Goal: Task Accomplishment & Management: Manage account settings

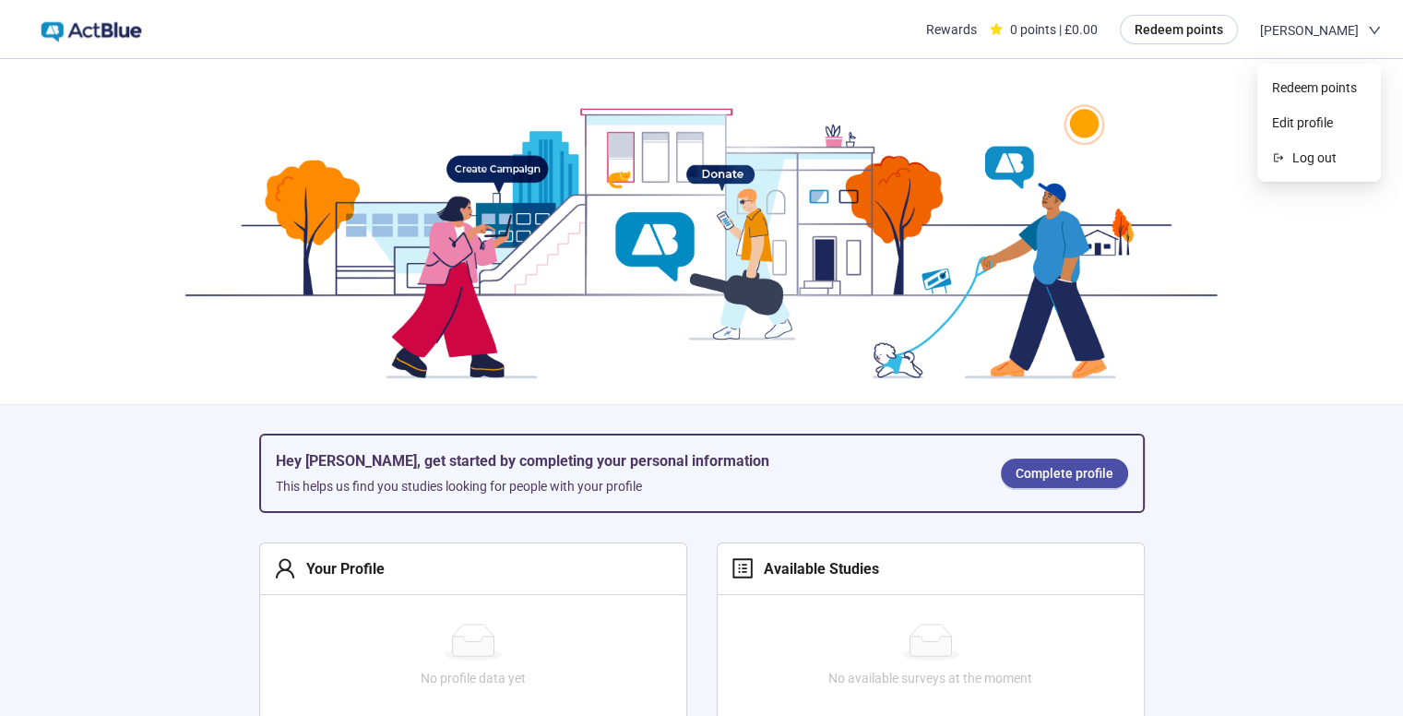
click at [1290, 38] on span "mohab mohamed" at bounding box center [1309, 30] width 99 height 59
click at [1289, 88] on span "Redeem points" at bounding box center [1319, 87] width 94 height 20
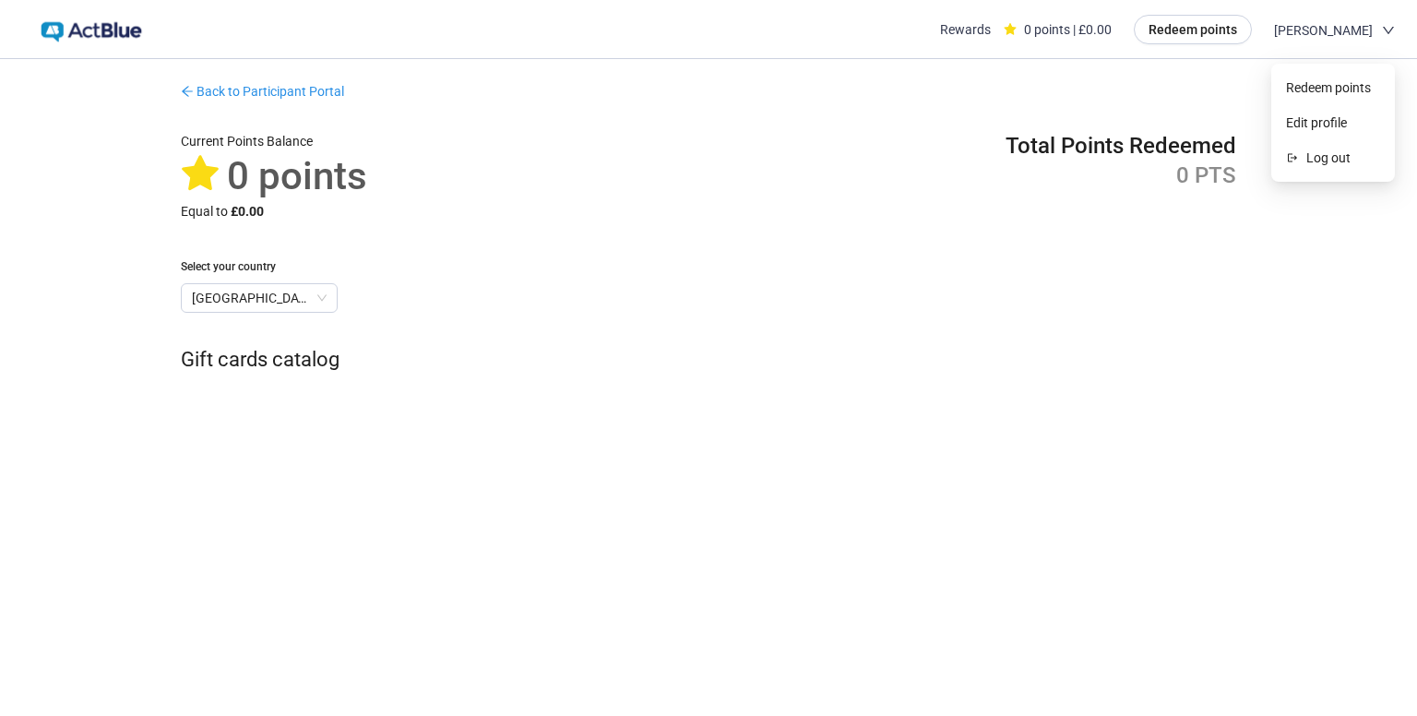
click at [1299, 33] on span "mohab mohamed" at bounding box center [1323, 30] width 99 height 59
click at [1300, 123] on span "Edit profile" at bounding box center [1333, 123] width 94 height 20
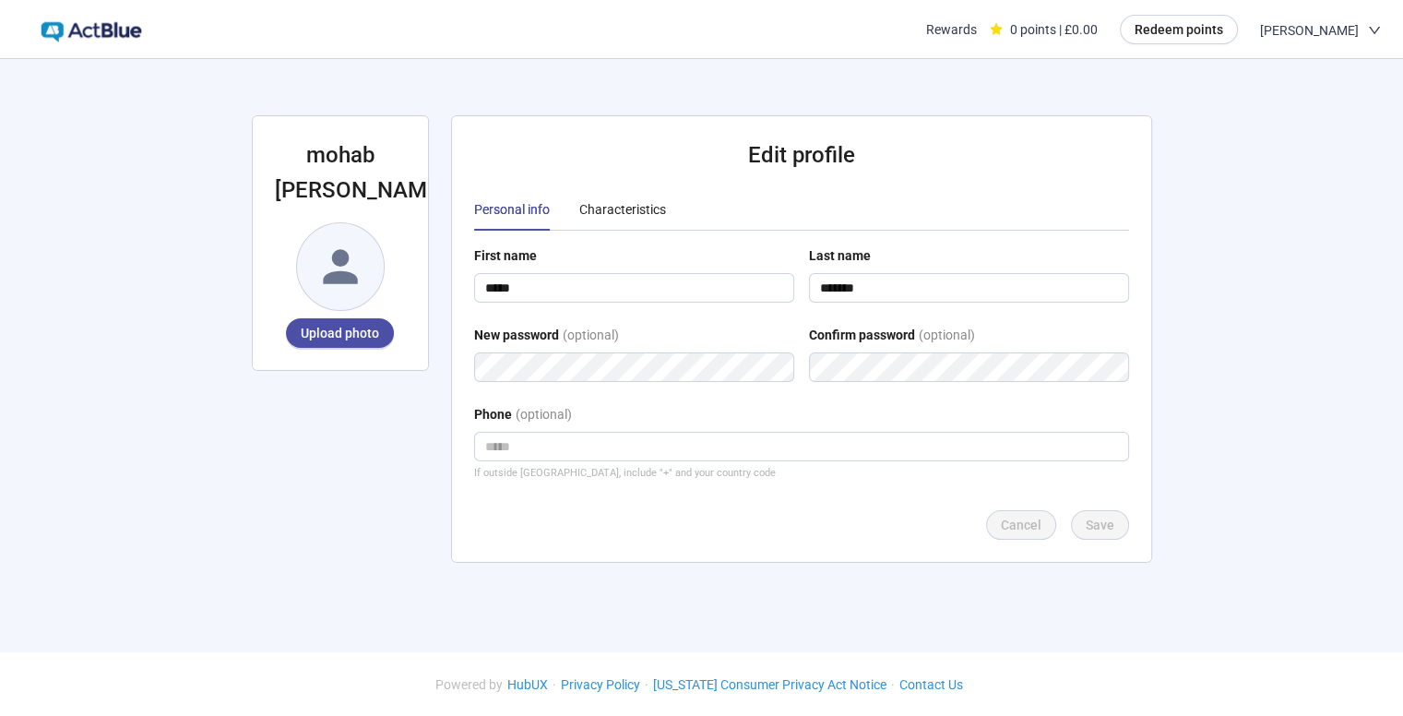
click at [308, 275] on div at bounding box center [340, 266] width 87 height 87
click at [326, 275] on icon at bounding box center [340, 267] width 34 height 34
drag, startPoint x: 0, startPoint y: 452, endPoint x: 142, endPoint y: 7, distance: 466.7
click at [0, 451] on div "mohab mohamed Upload photo Edit profile Personal info Characteristics First nam…" at bounding box center [701, 337] width 1403 height 674
